Goal: Task Accomplishment & Management: Use online tool/utility

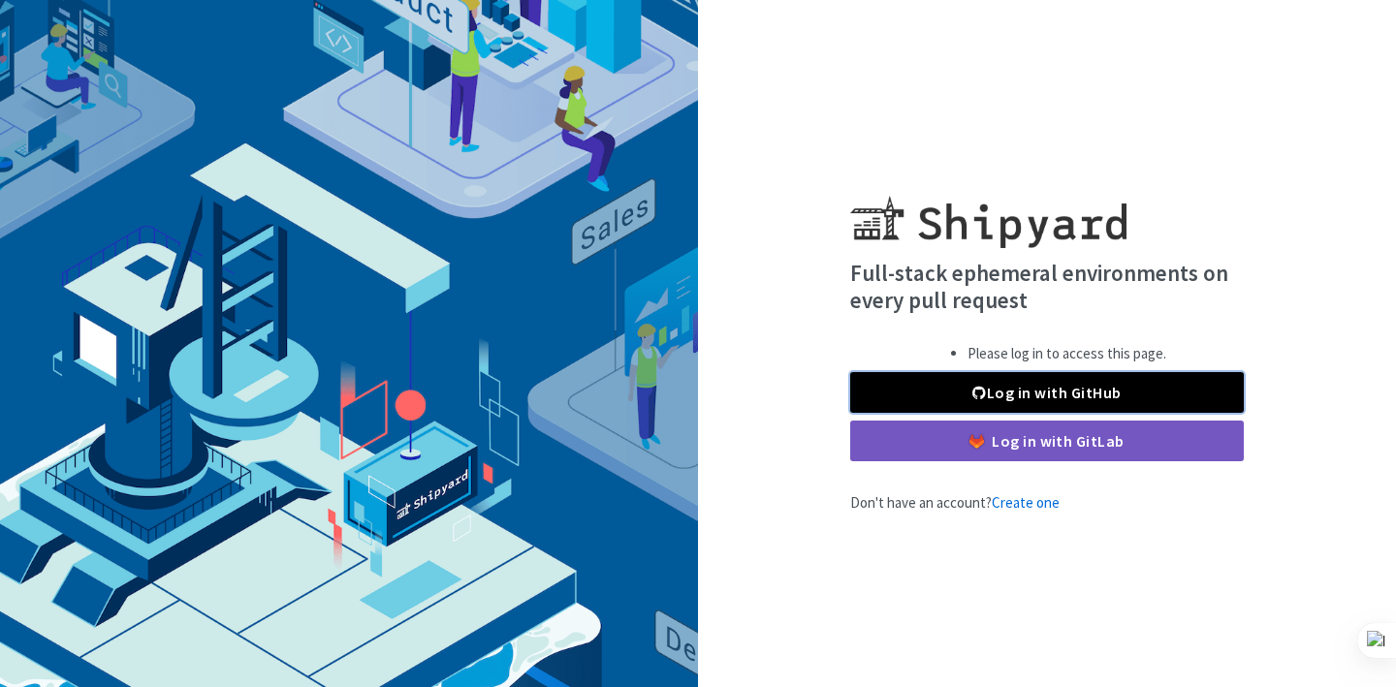
click at [1037, 376] on link "Log in with GitHub" at bounding box center [1047, 392] width 394 height 41
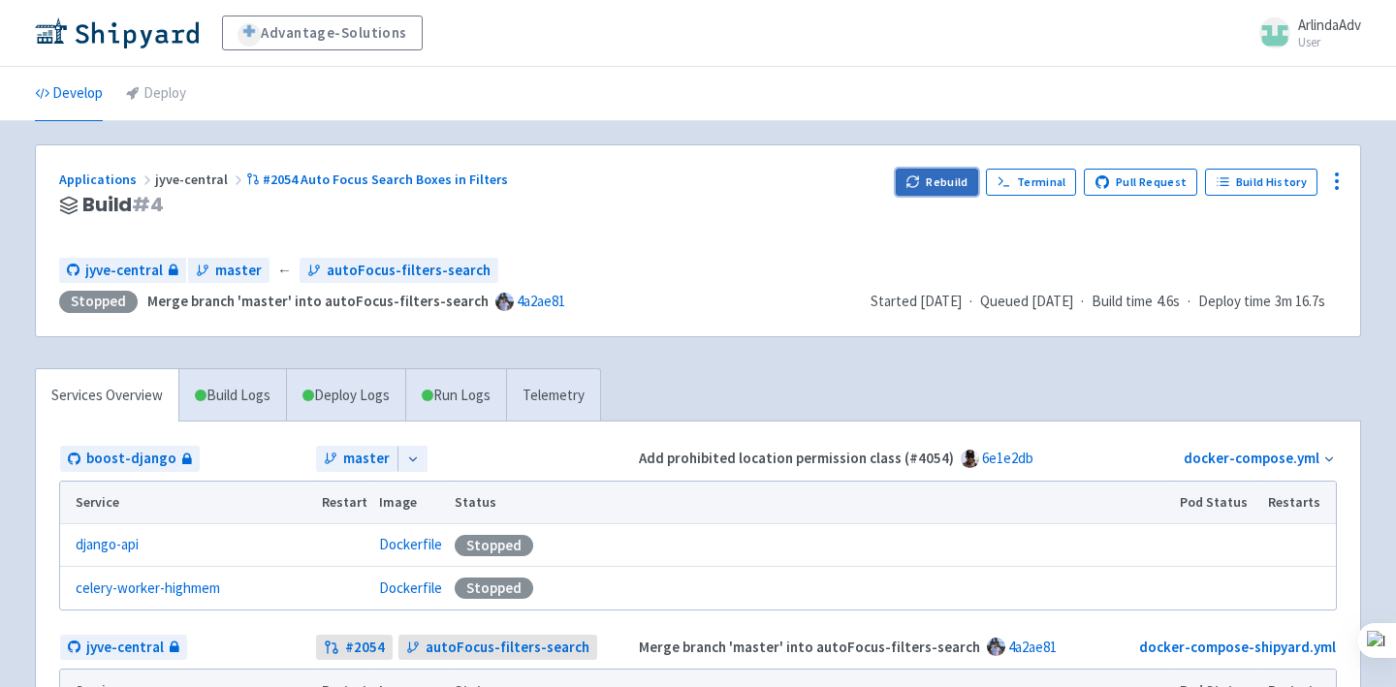
click at [954, 181] on button "Rebuild" at bounding box center [937, 182] width 83 height 27
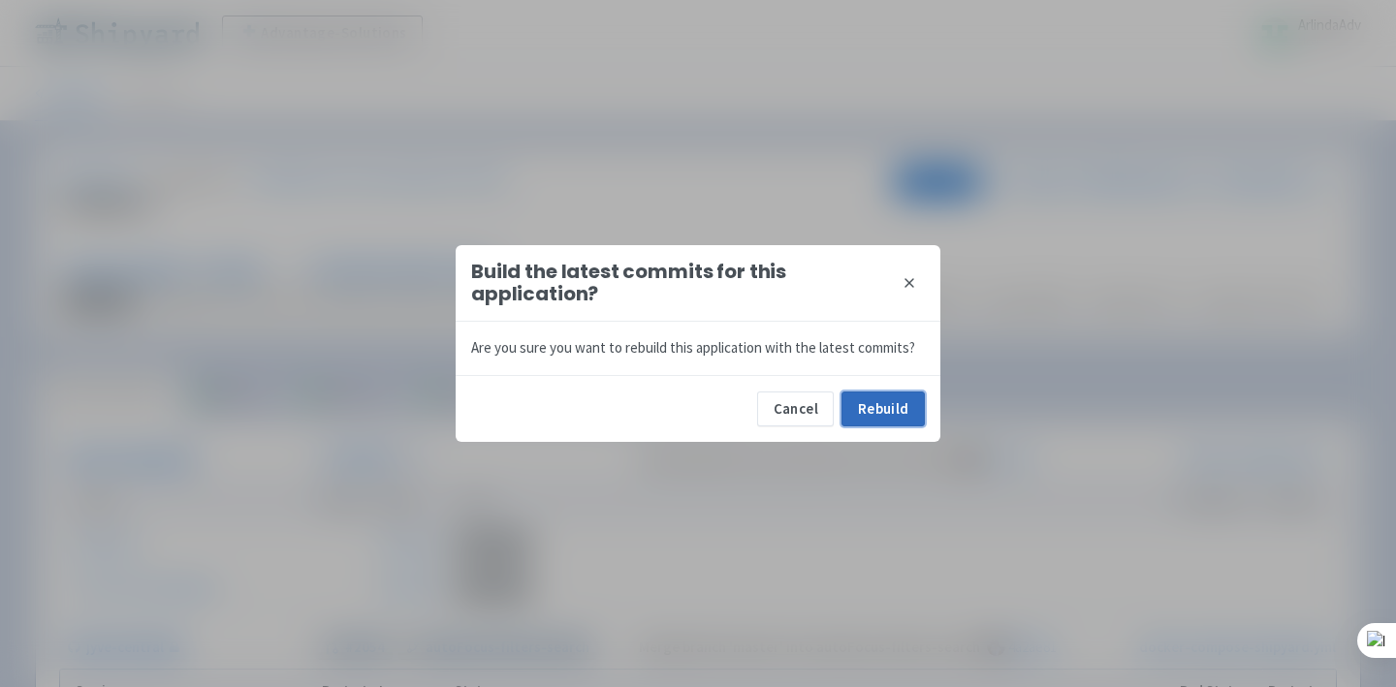
click at [890, 403] on button "Rebuild" at bounding box center [883, 409] width 83 height 35
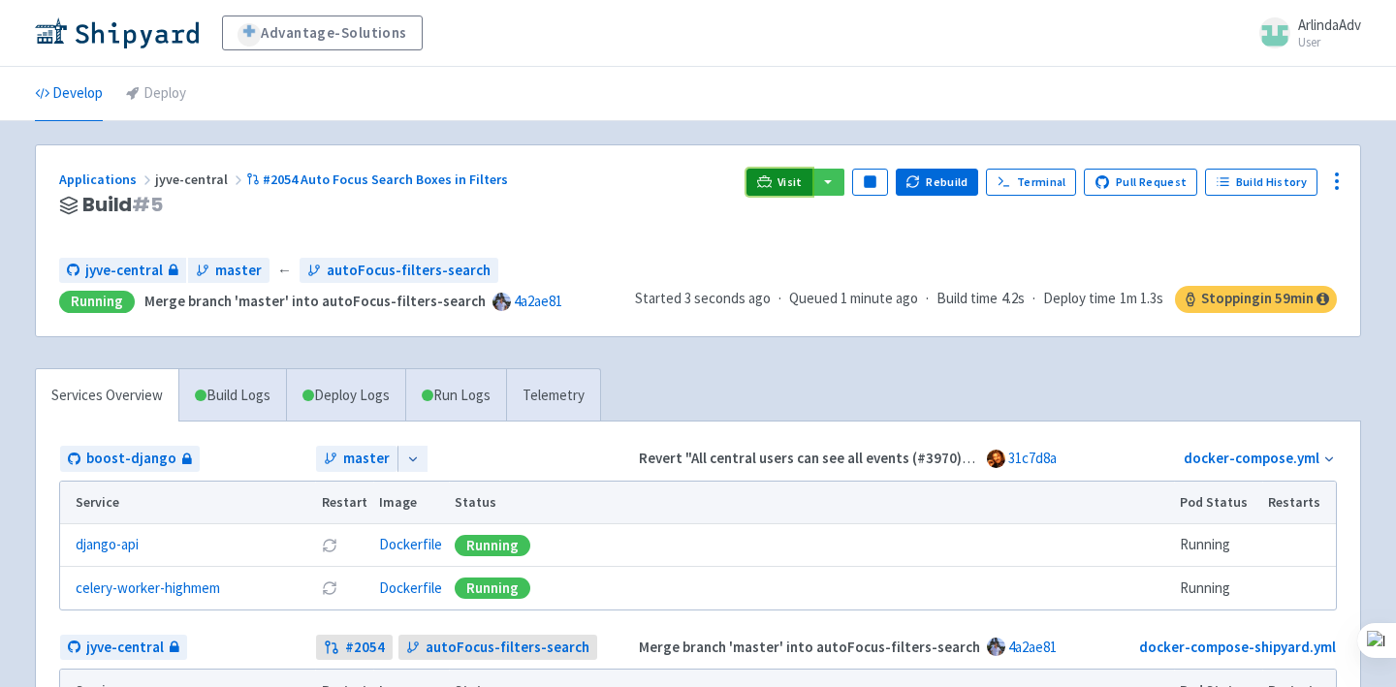
click at [801, 193] on link "Visit" at bounding box center [780, 182] width 66 height 27
